Goal: Transaction & Acquisition: Purchase product/service

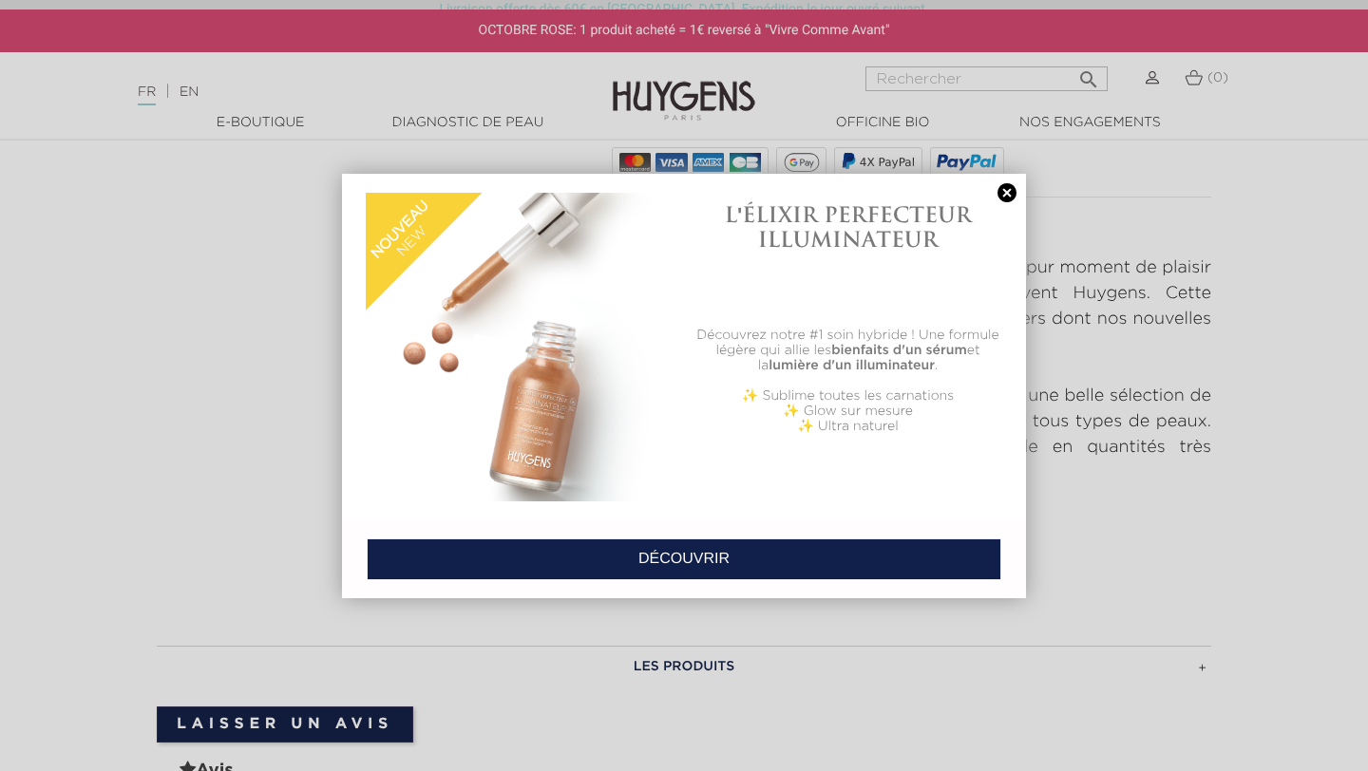
scroll to position [683, 0]
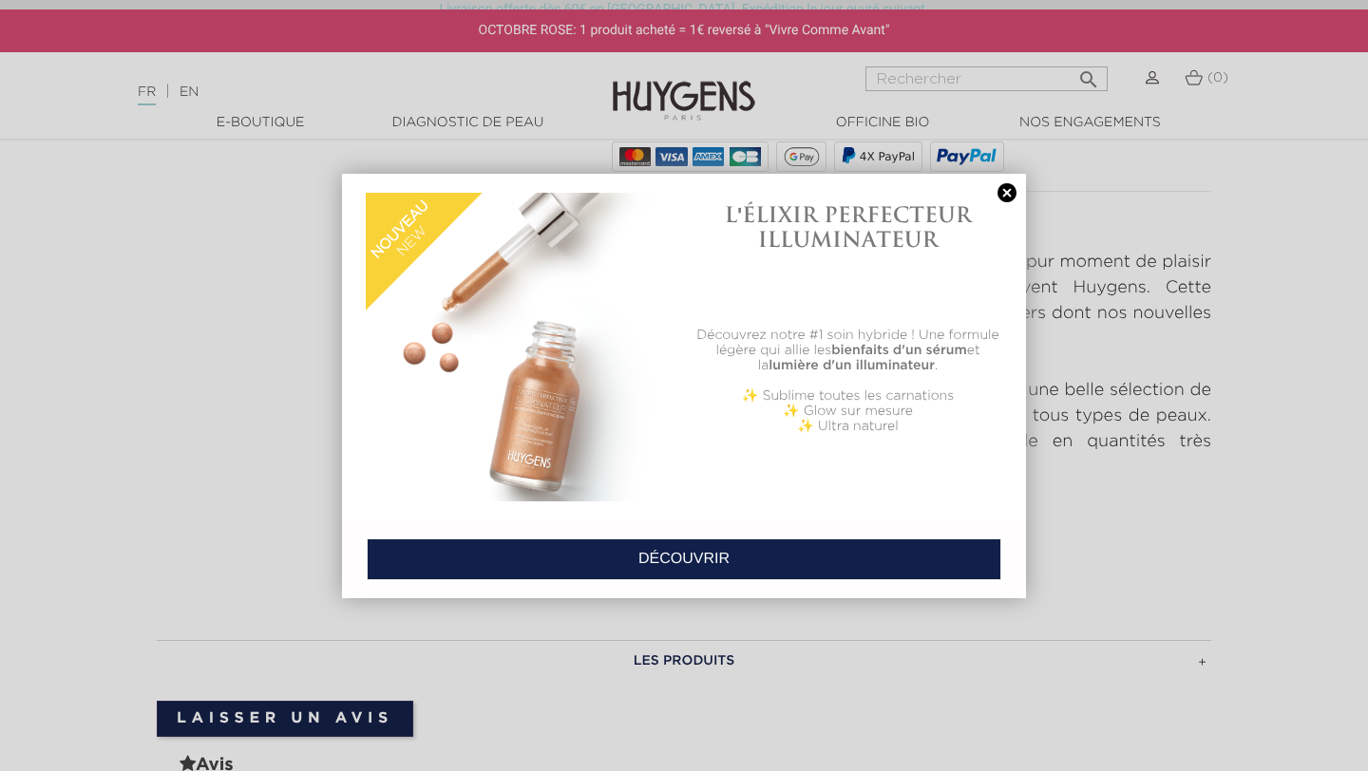
click at [1002, 200] on link at bounding box center [1007, 193] width 27 height 20
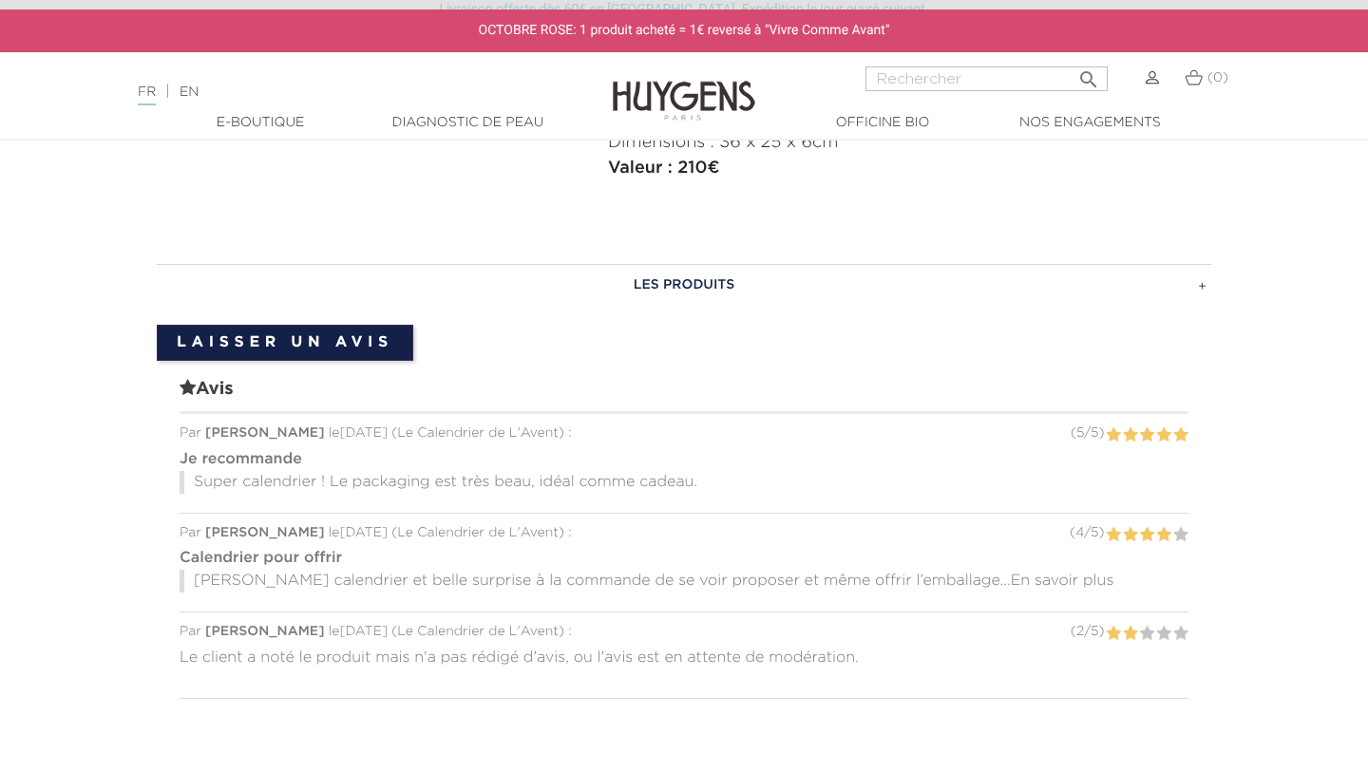
scroll to position [1062, 0]
click at [1202, 281] on h3 "LES PRODUITS" at bounding box center [684, 282] width 1054 height 42
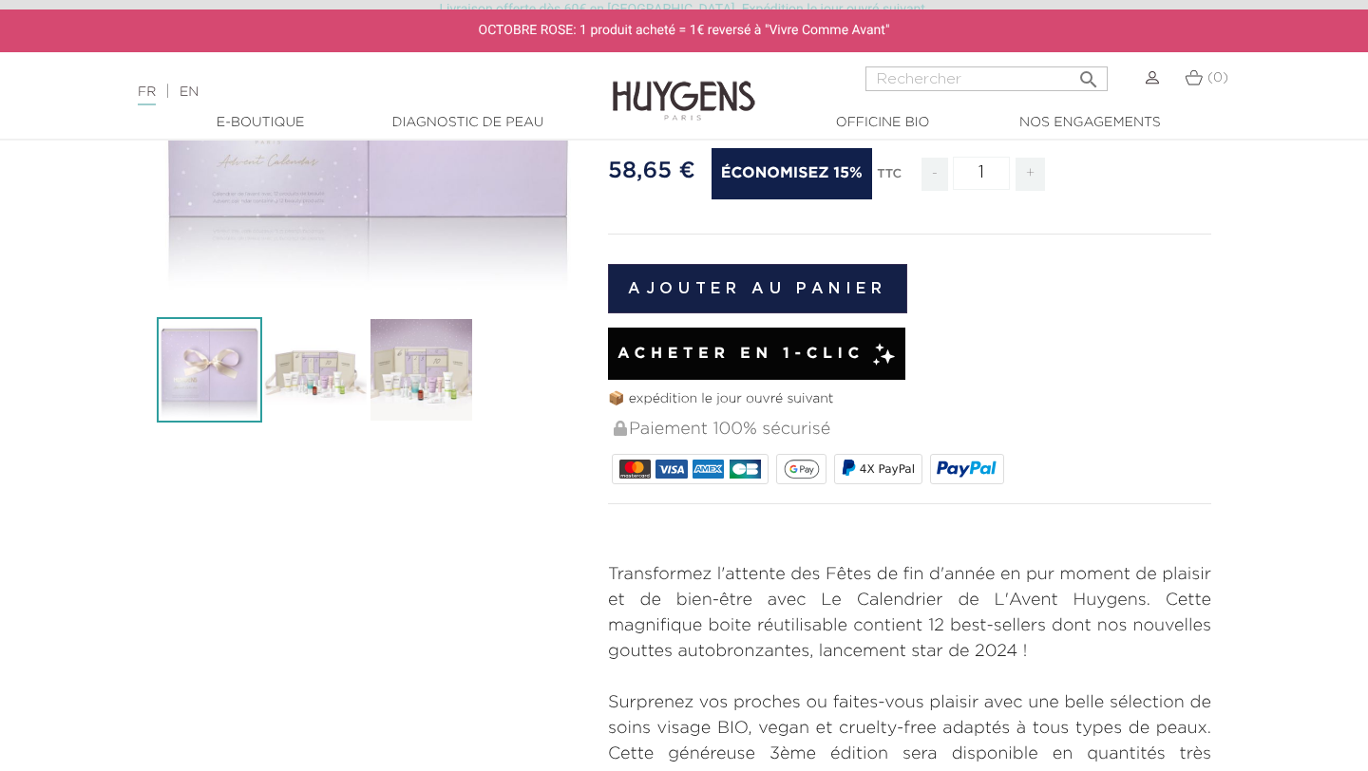
scroll to position [0, 0]
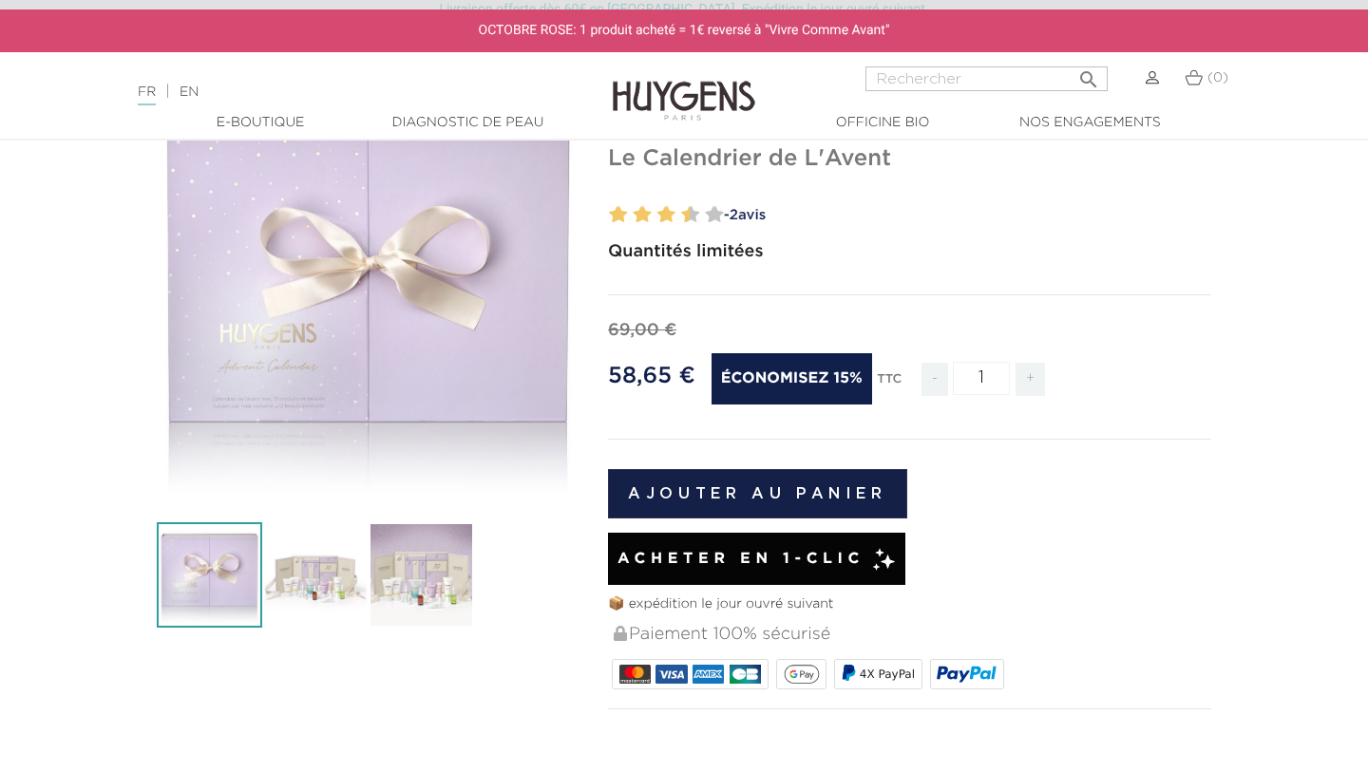
click at [362, 279] on icon "" at bounding box center [368, 292] width 95 height 95
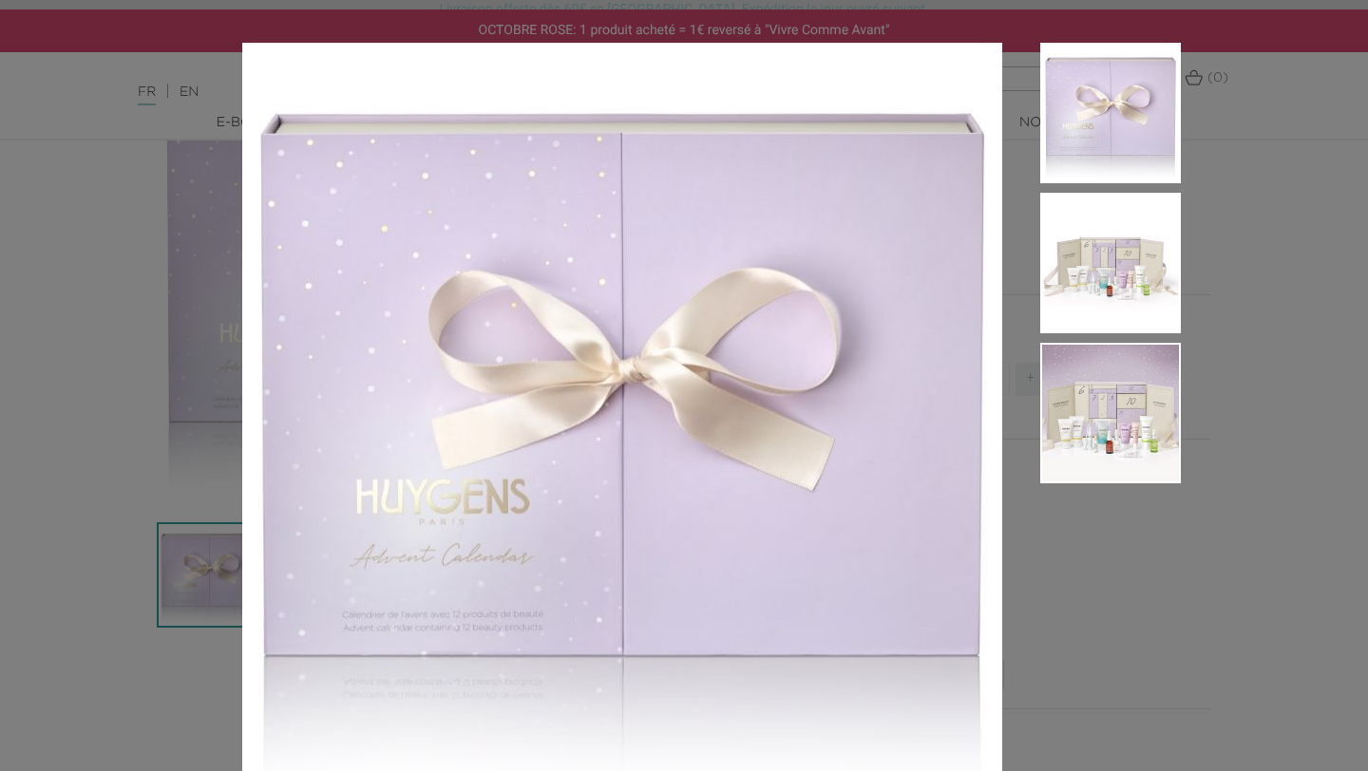
click at [1101, 256] on img at bounding box center [1110, 263] width 141 height 141
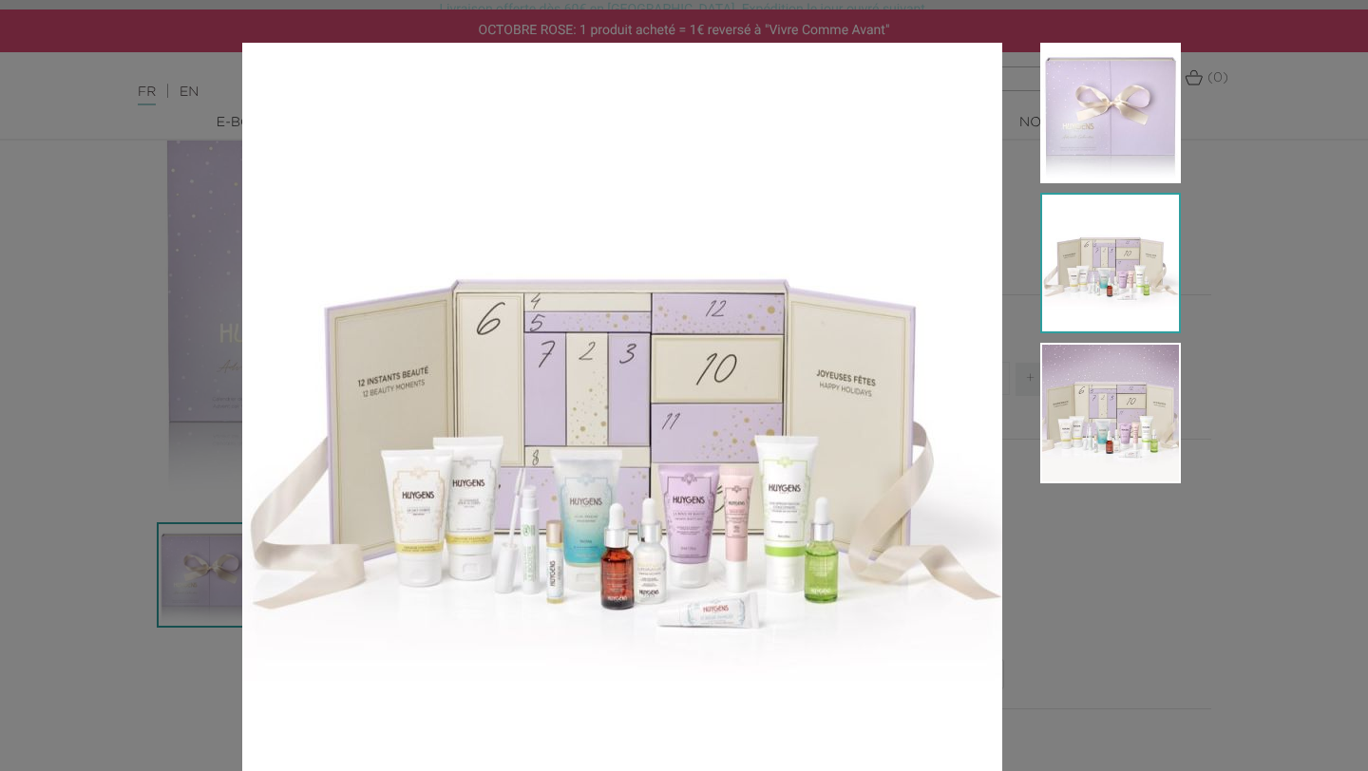
click at [1112, 433] on img at bounding box center [1110, 413] width 141 height 141
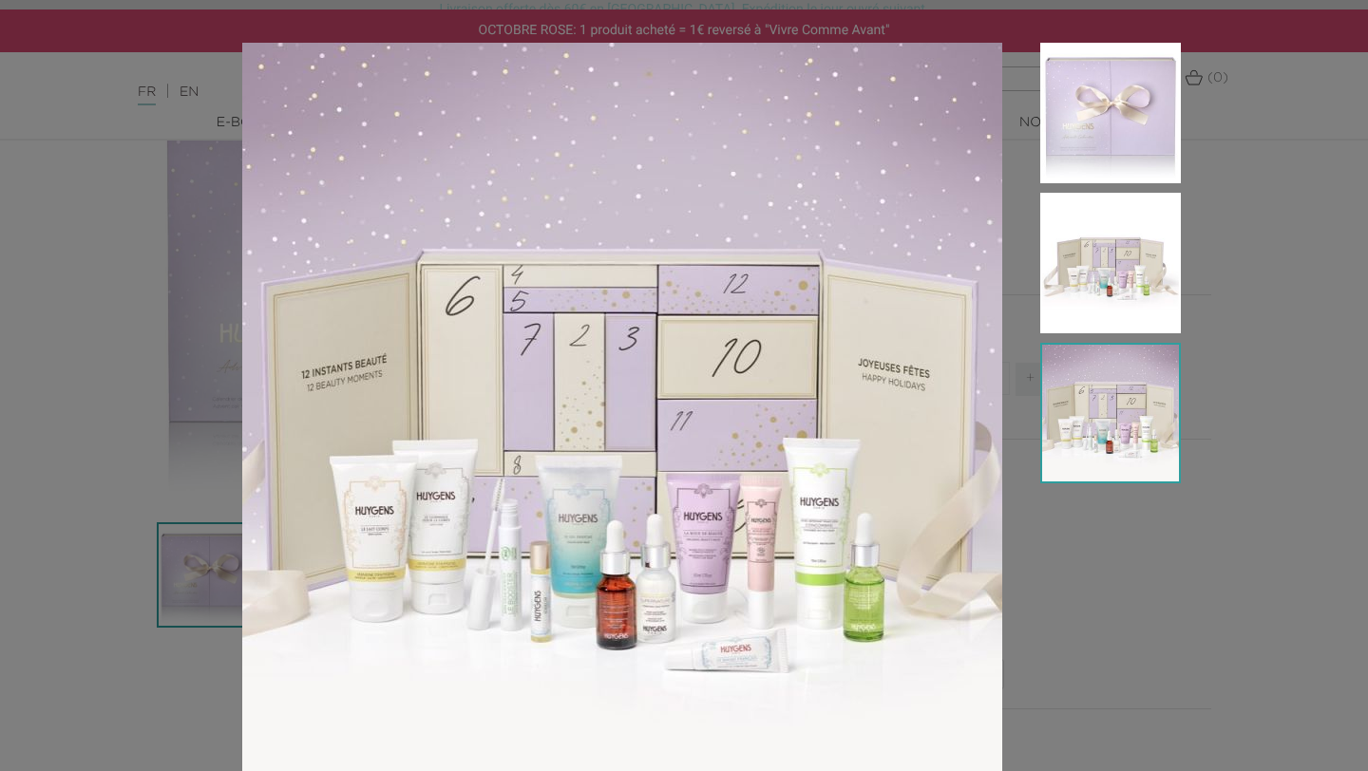
click at [1270, 295] on div "Quantités limitées" at bounding box center [684, 385] width 1368 height 771
